Goal: Check status: Check status

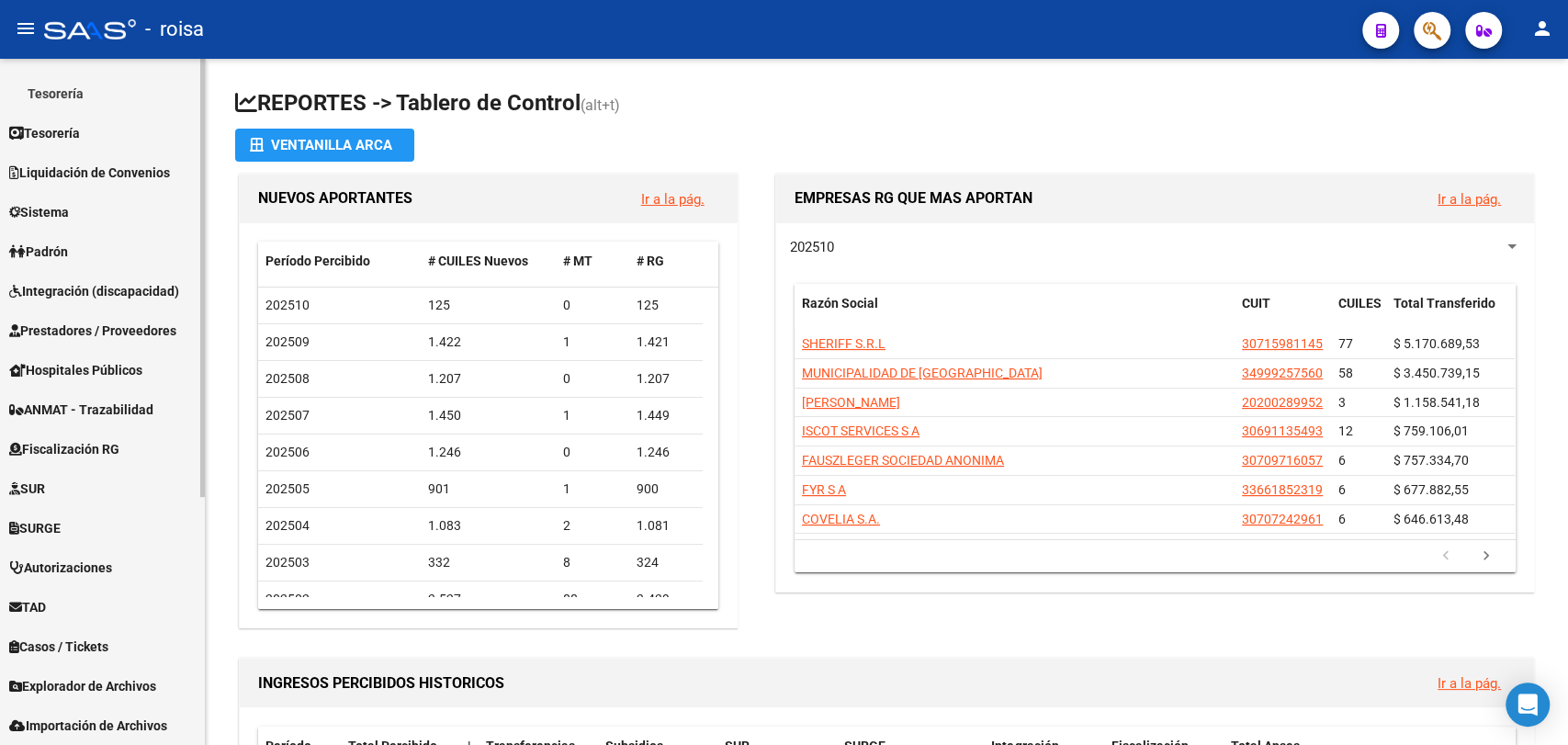
scroll to position [388, 0]
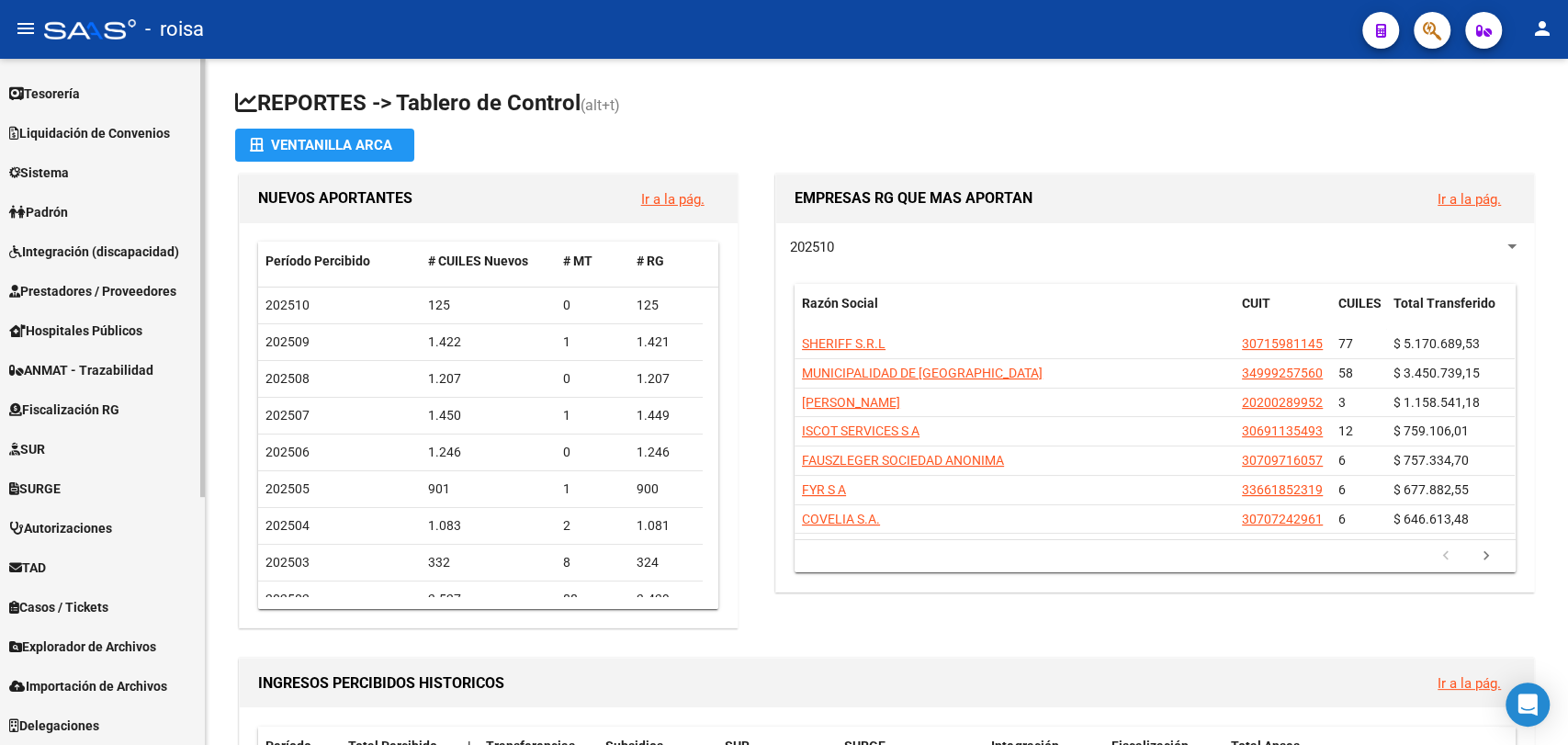
click at [111, 636] on span "Explorador de Archivos" at bounding box center [83, 646] width 147 height 20
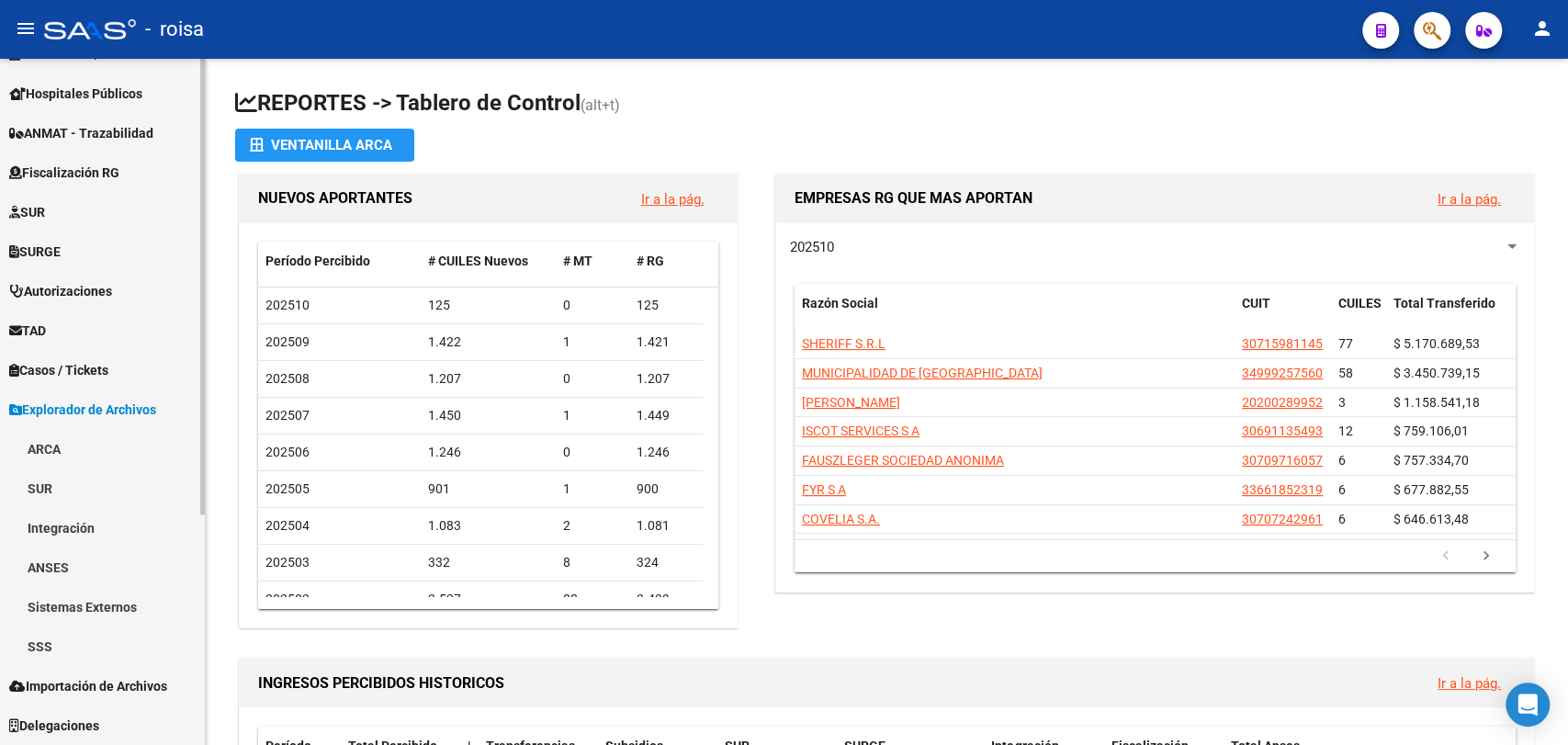
scroll to position [347, 0]
click at [52, 644] on link "SSS" at bounding box center [102, 646] width 205 height 39
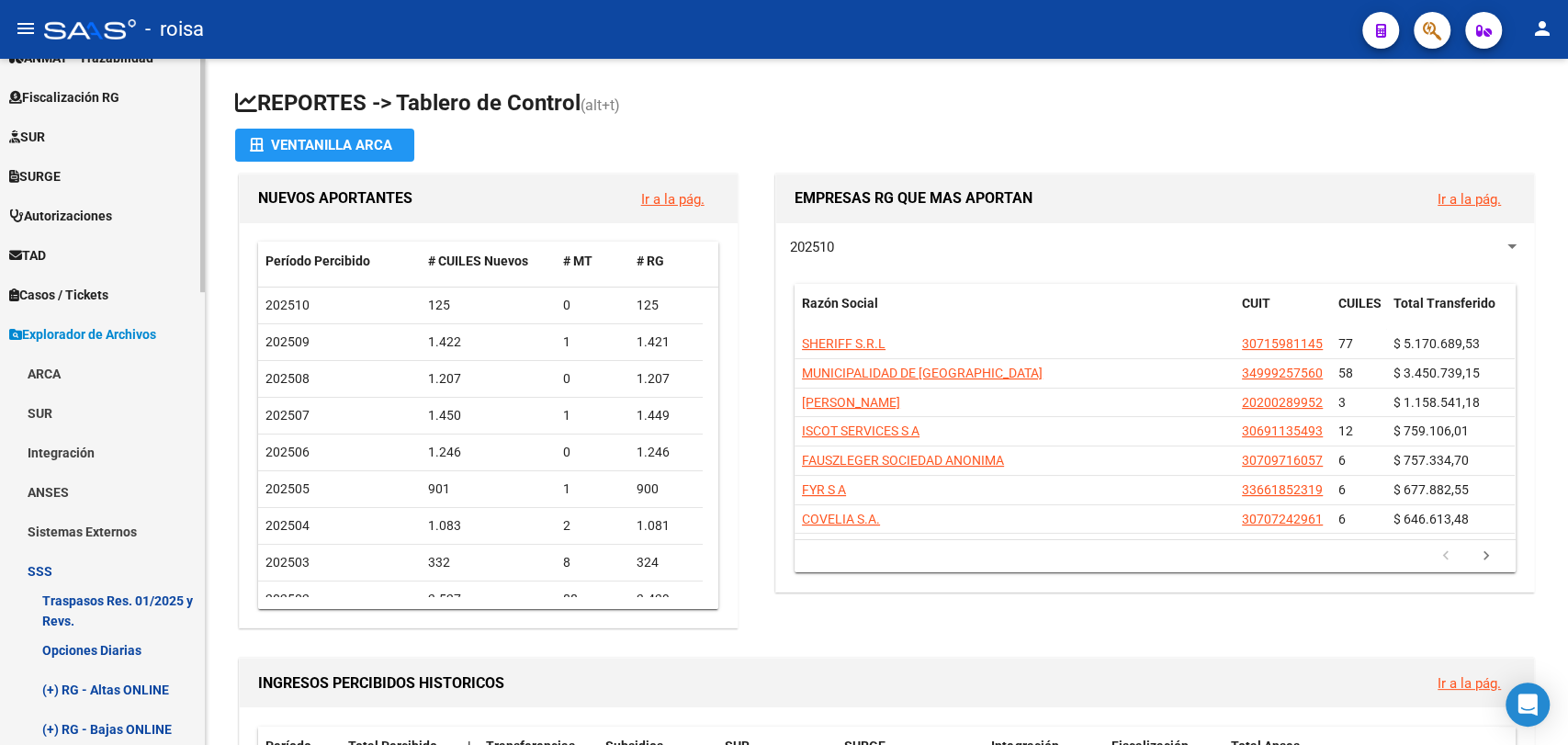
scroll to position [552, 0]
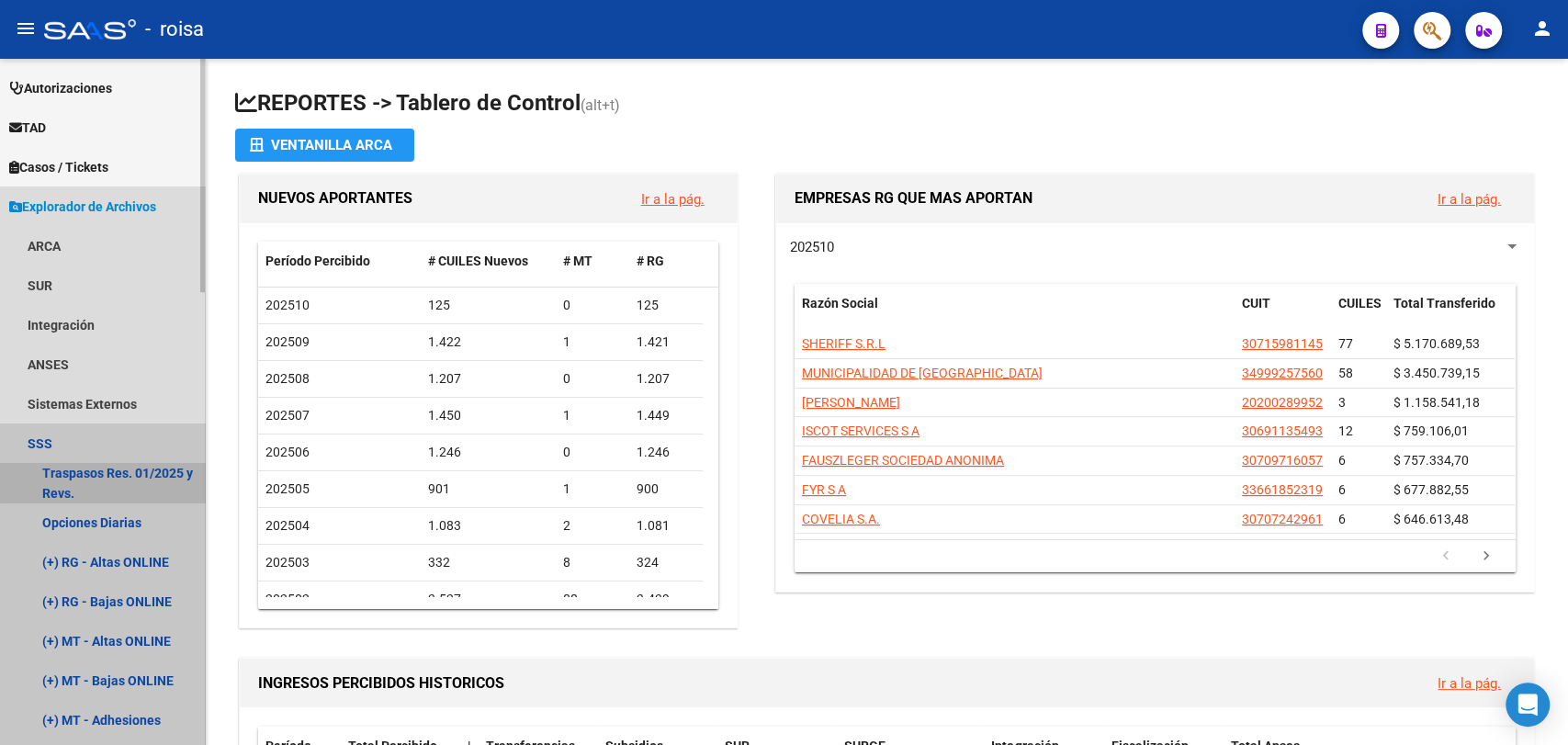
click at [118, 465] on link "Traspasos Res. 01/2025 y Revs." at bounding box center [102, 483] width 205 height 39
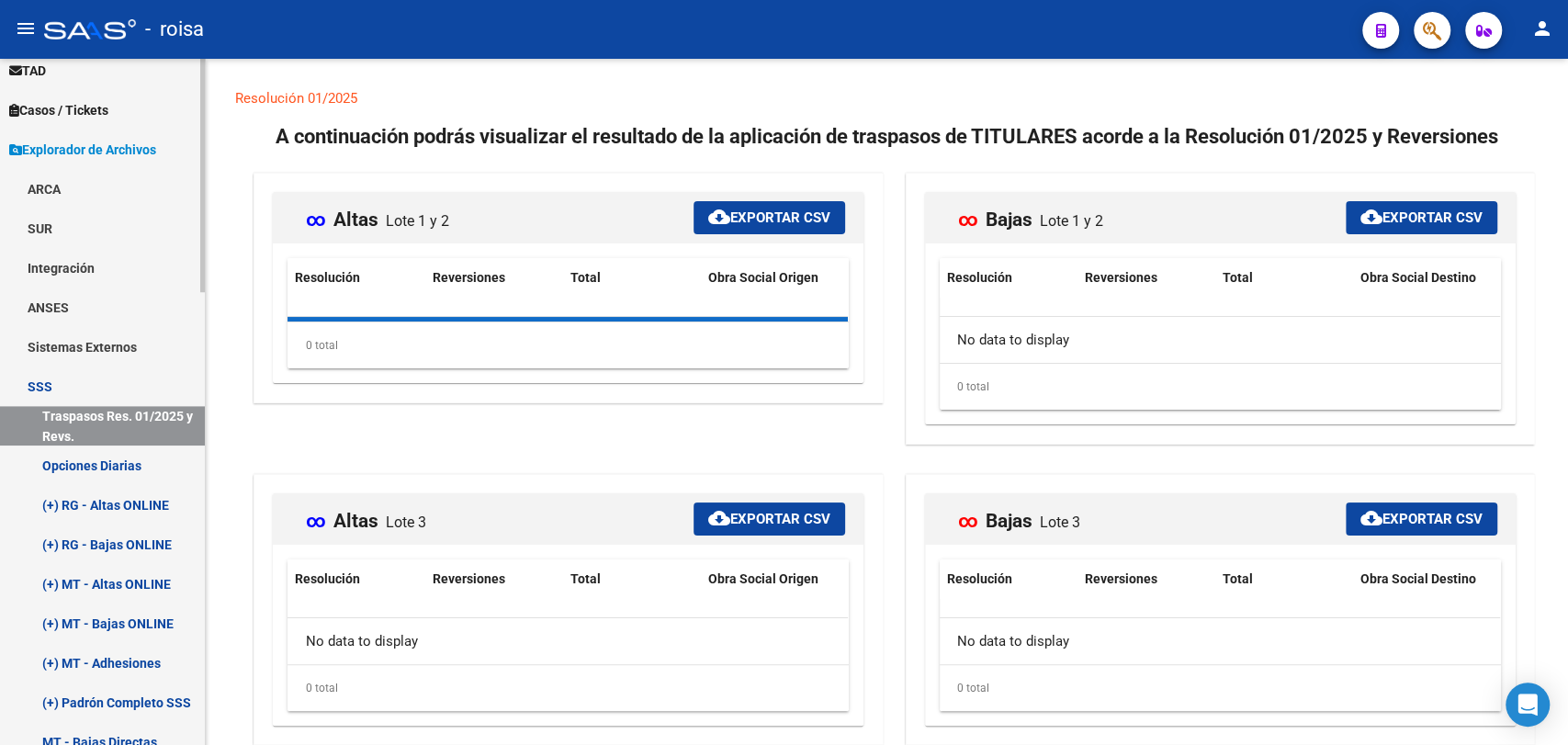
scroll to position [654, 0]
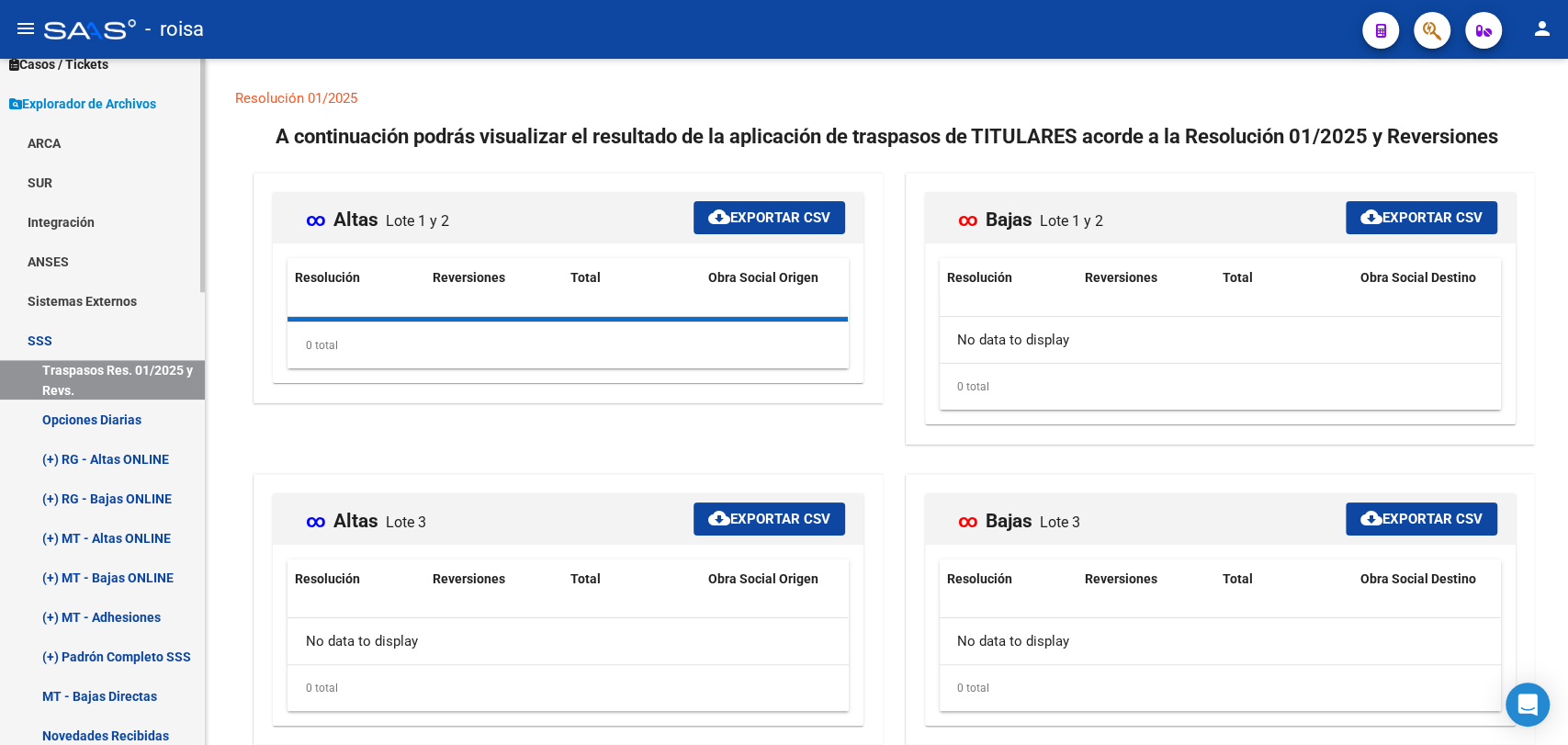
click at [110, 428] on link "Opciones Diarias" at bounding box center [102, 419] width 205 height 39
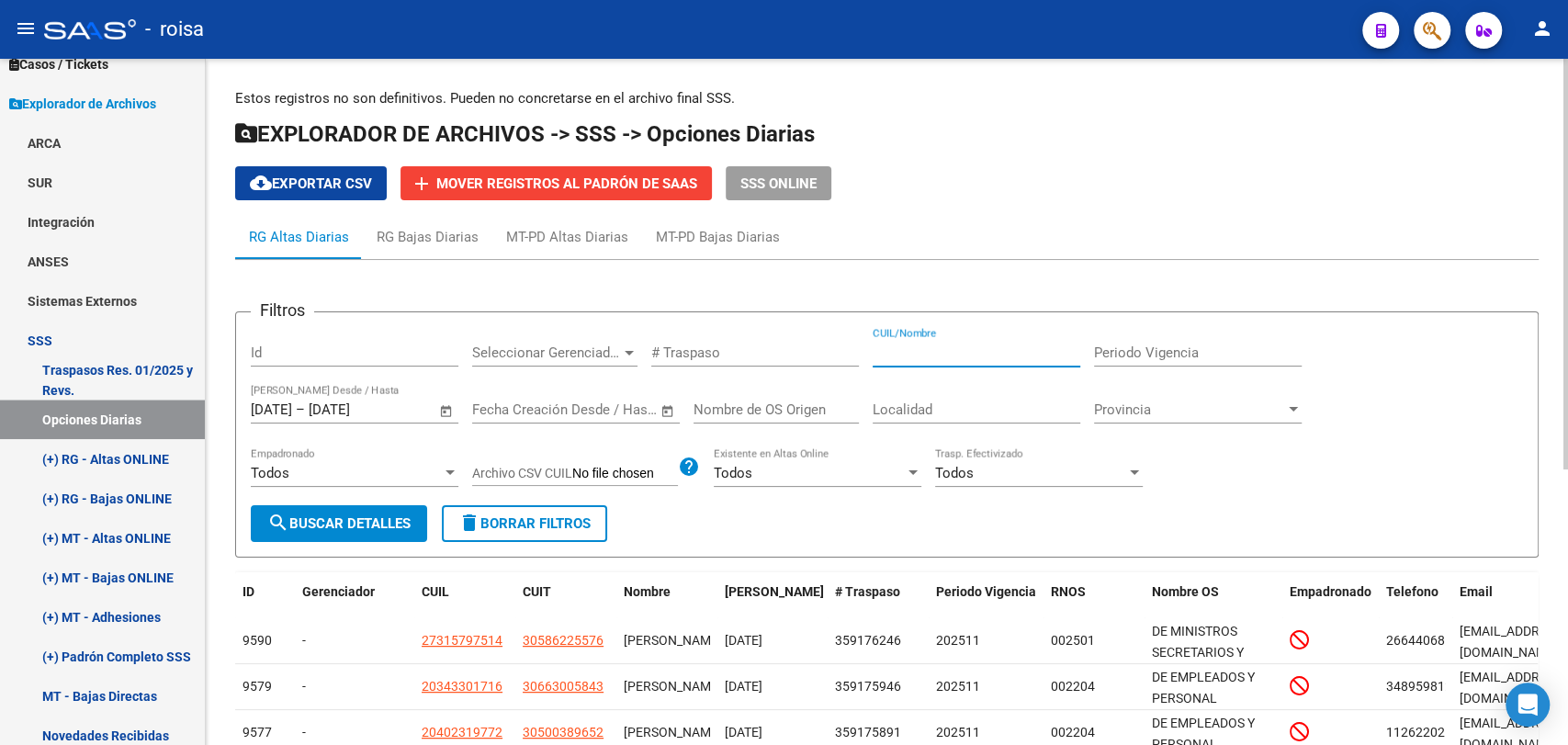
click at [963, 357] on input "CUIL/Nombre" at bounding box center [976, 353] width 207 height 17
type input "27316210983"
click at [364, 521] on span "search Buscar Detalles" at bounding box center [339, 524] width 143 height 17
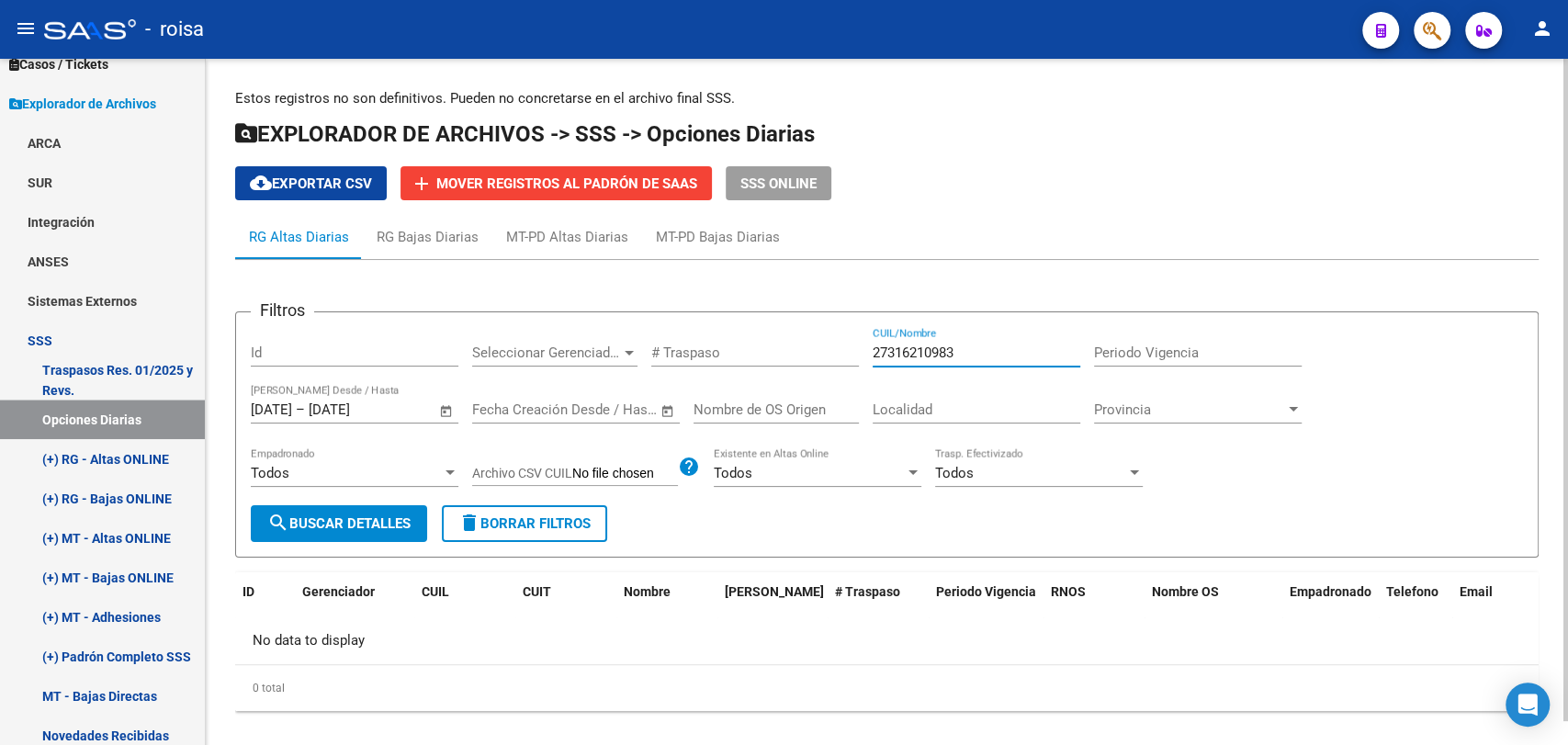
click at [992, 355] on input "27316210983" at bounding box center [976, 353] width 207 height 17
click at [453, 409] on span "Open calendar" at bounding box center [445, 410] width 44 height 44
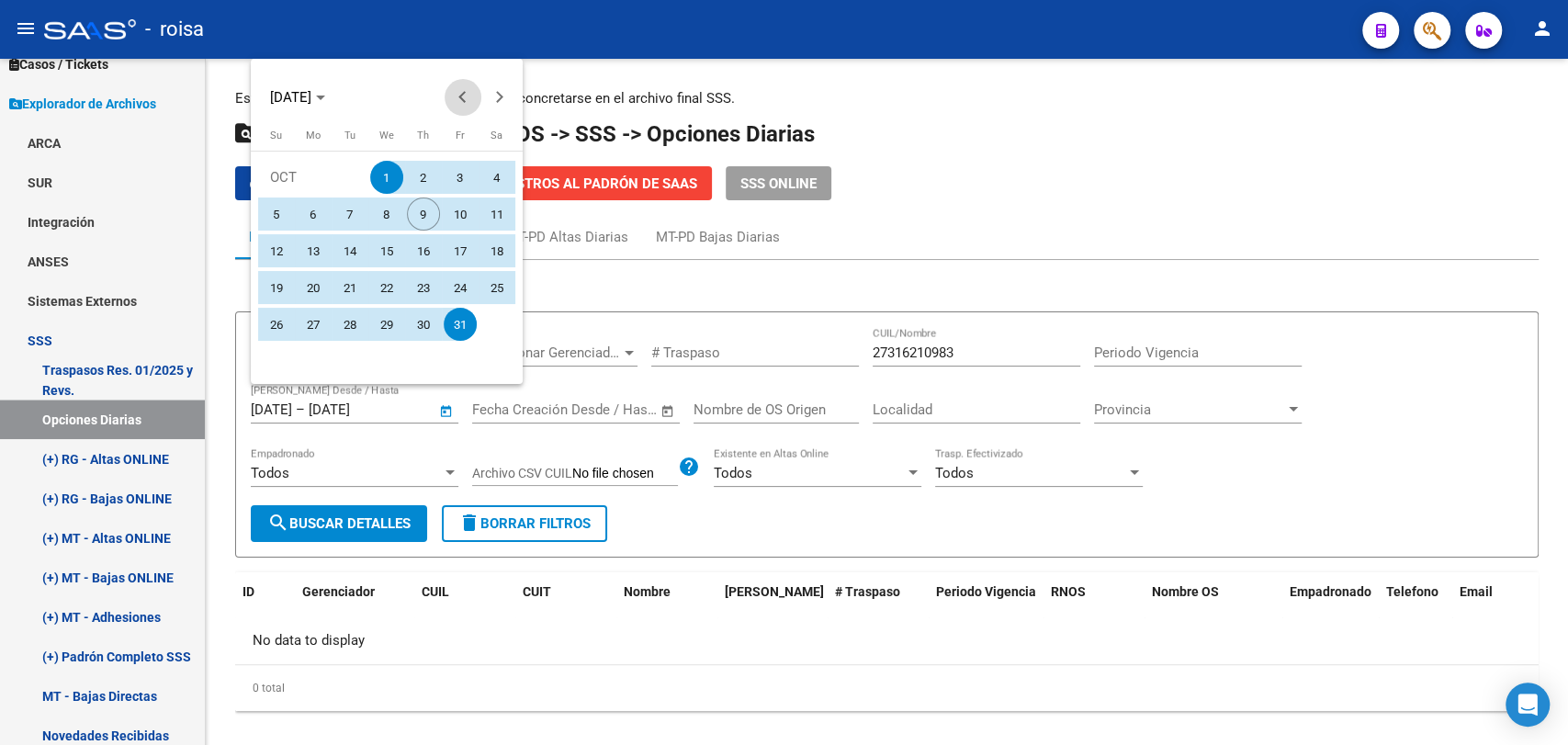
click at [460, 106] on span "Previous month" at bounding box center [463, 98] width 37 height 37
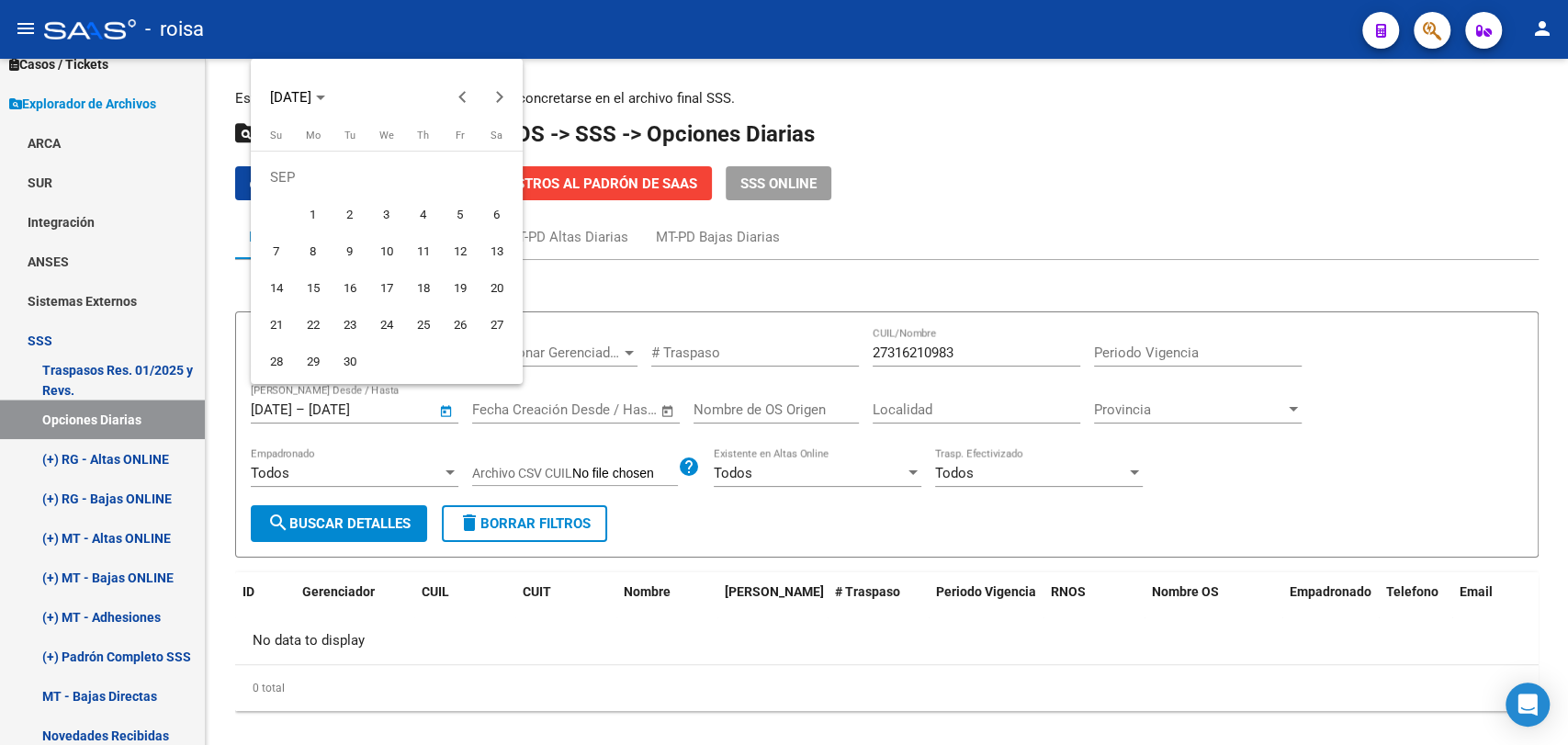
click at [308, 207] on span "1" at bounding box center [313, 214] width 33 height 33
type input "[DATE]"
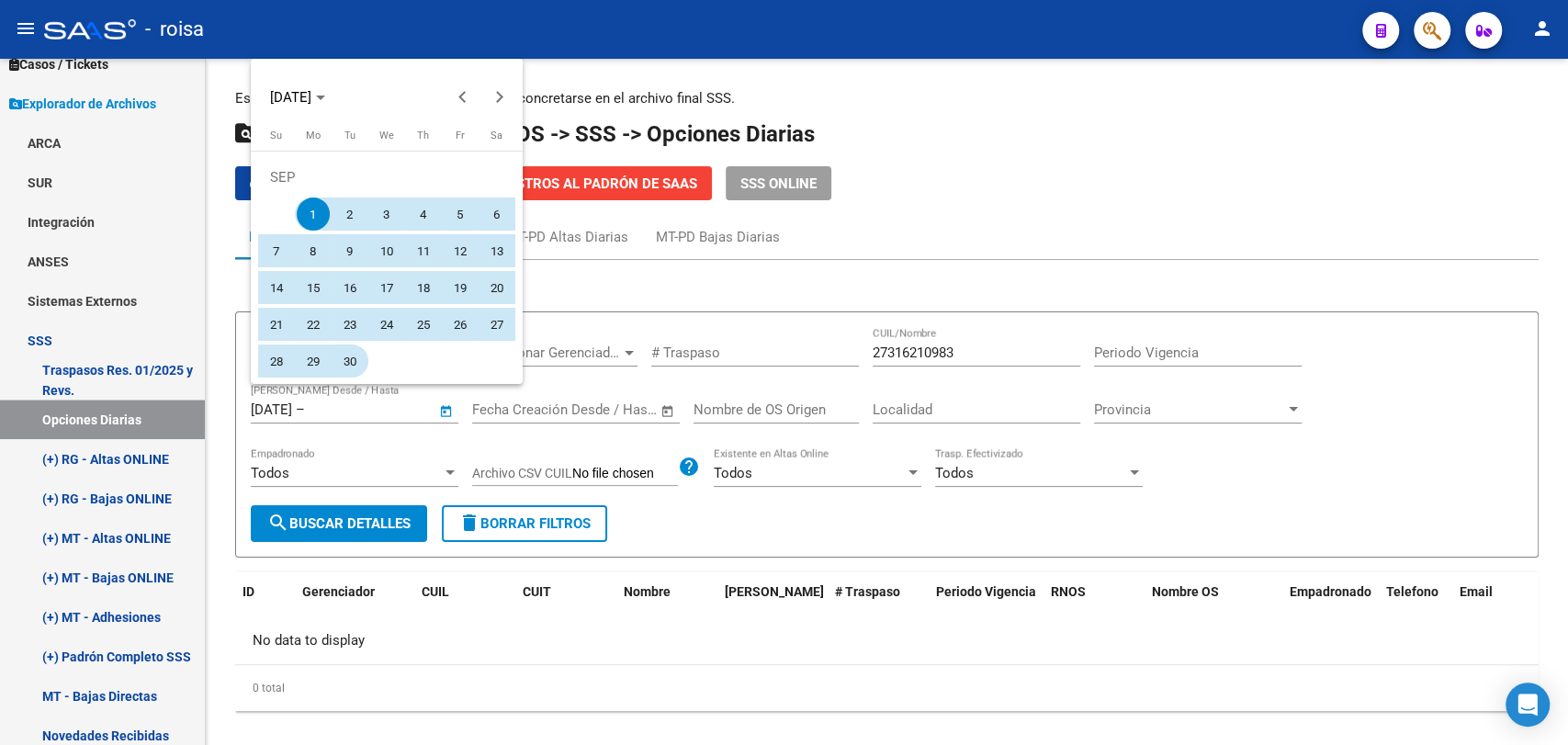
click at [352, 369] on span "30" at bounding box center [350, 361] width 33 height 33
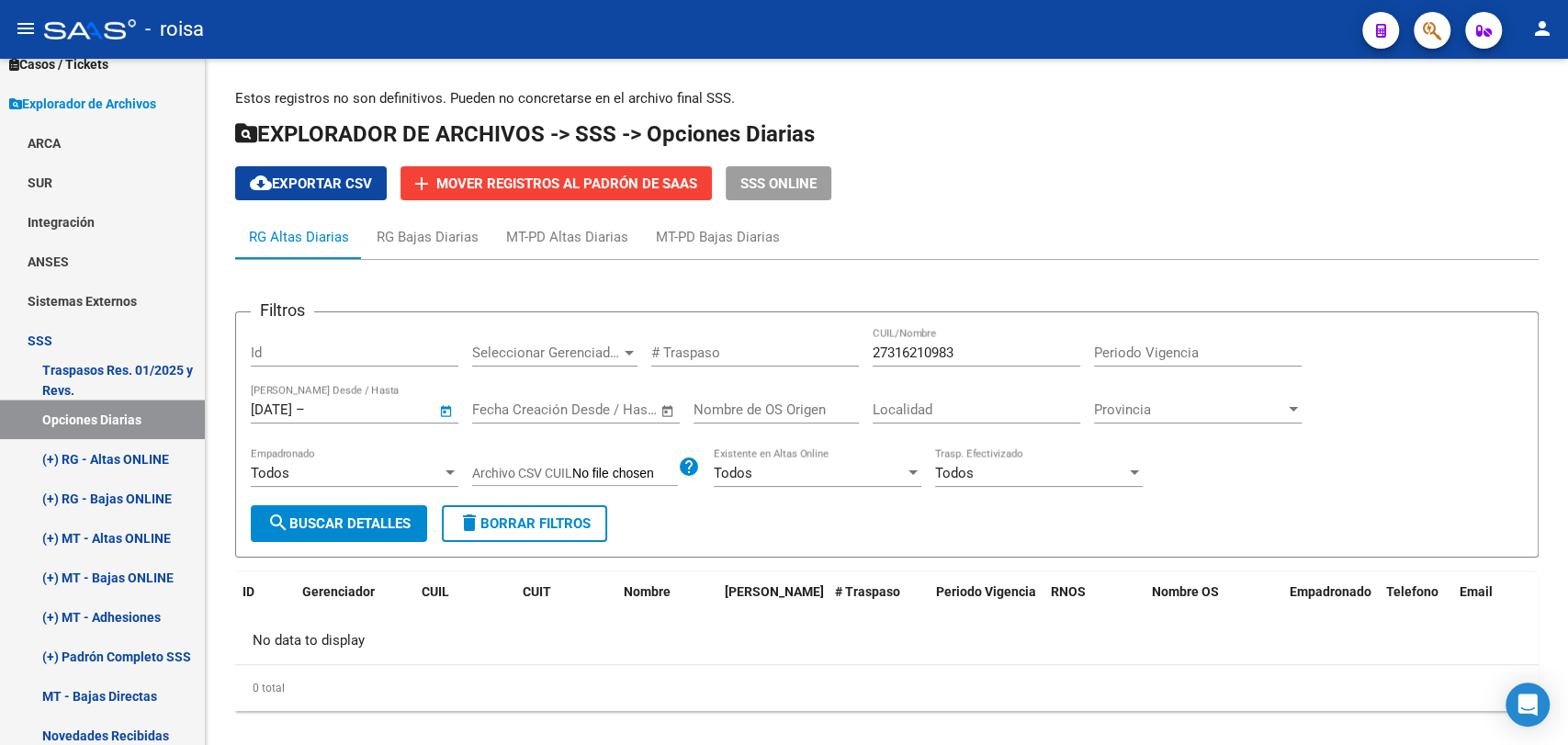
type input "[DATE]"
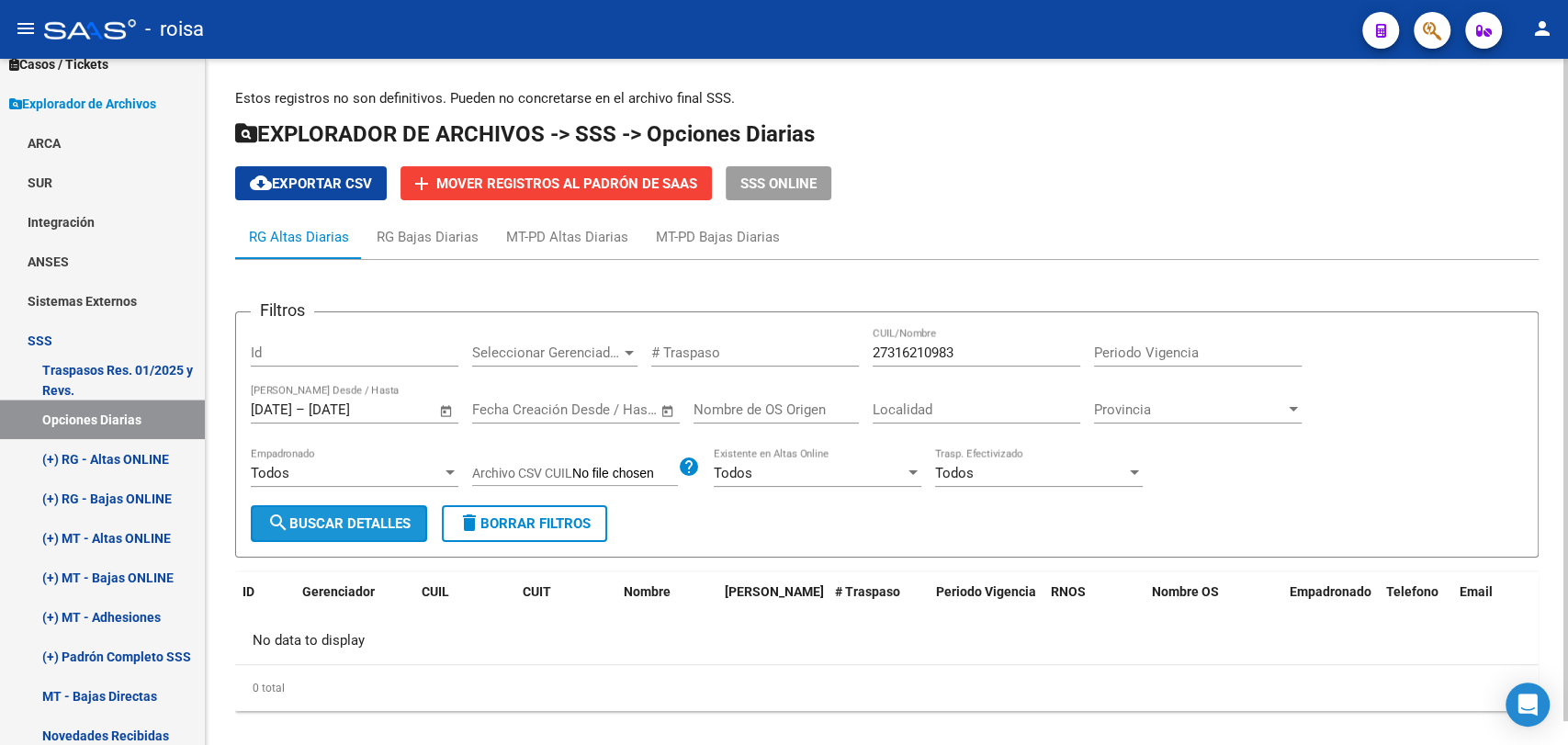
click at [382, 524] on span "search Buscar Detalles" at bounding box center [339, 524] width 143 height 17
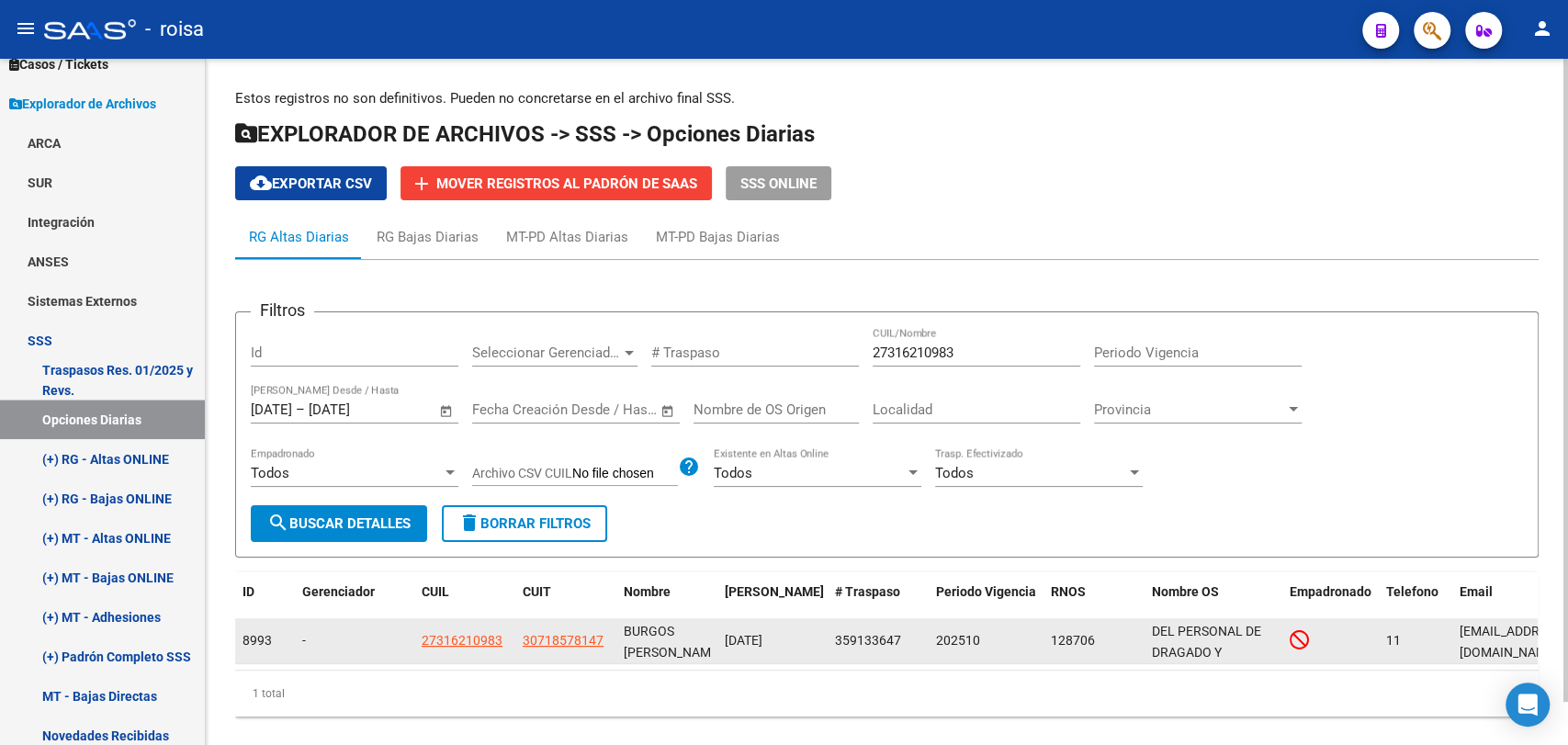
click at [845, 630] on div "359133647" at bounding box center [878, 640] width 86 height 21
